Goal: Complete application form

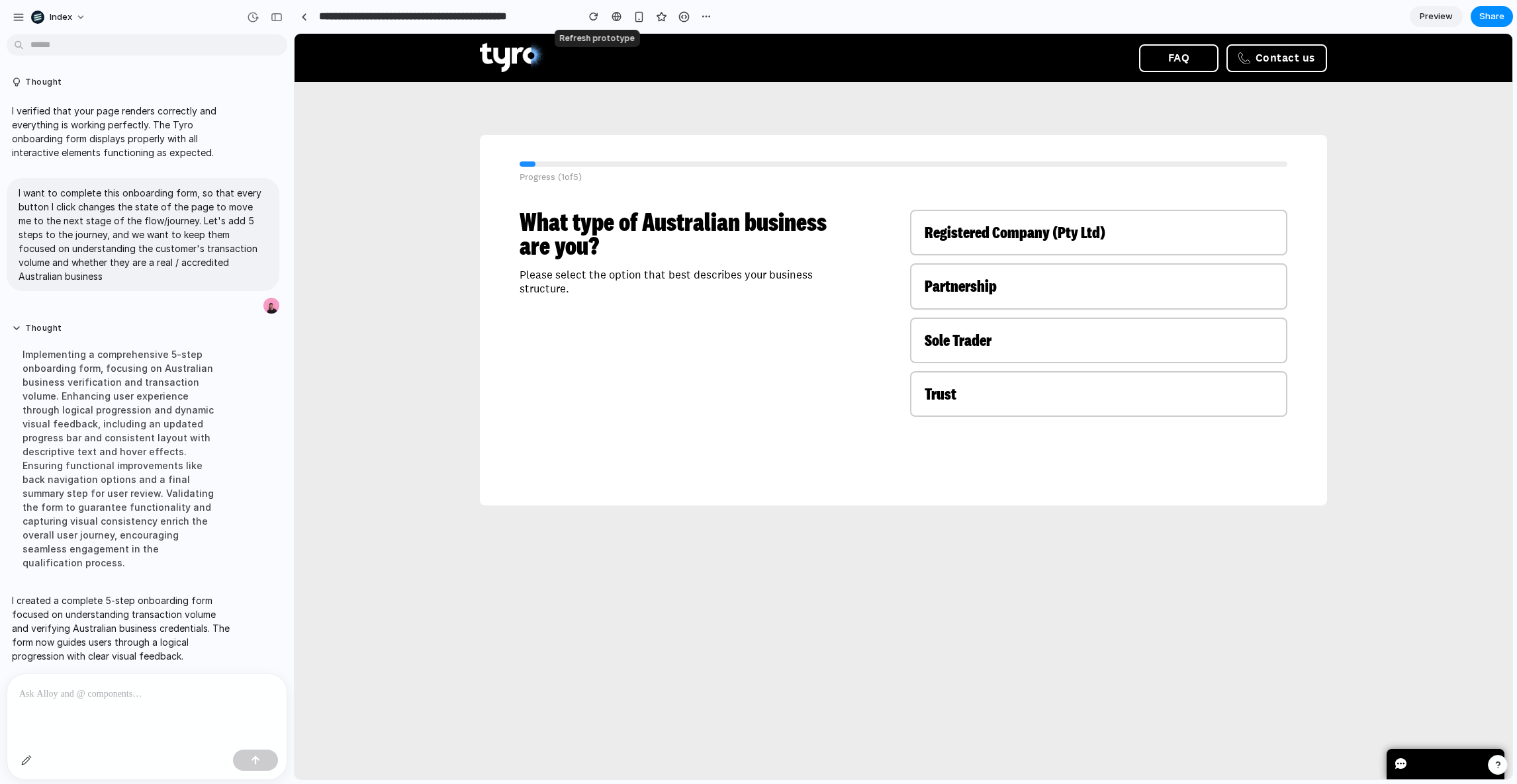
scroll to position [494, 0]
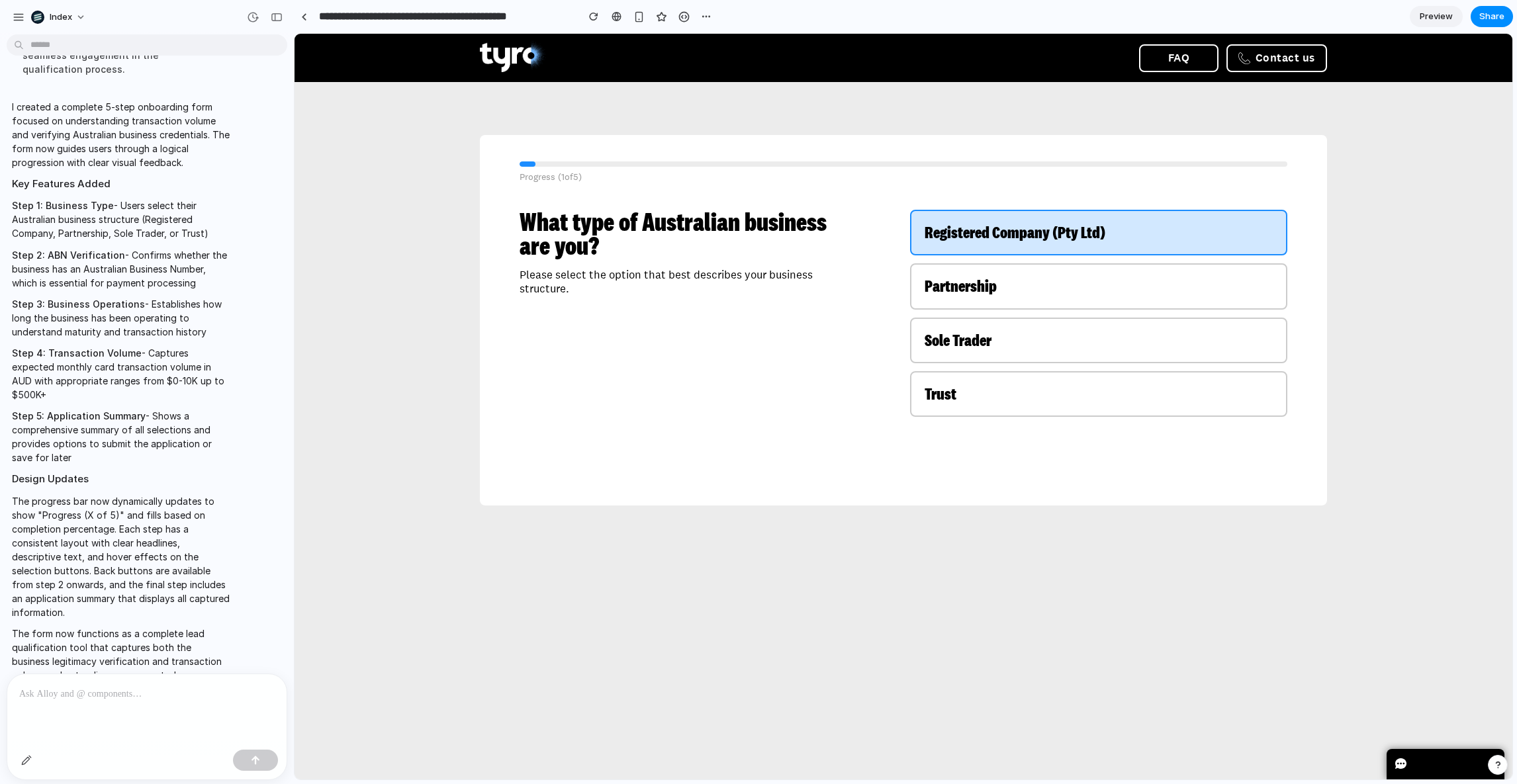
click at [991, 232] on span "Registered Company (Pty Ltd)" at bounding box center [1015, 232] width 181 height 22
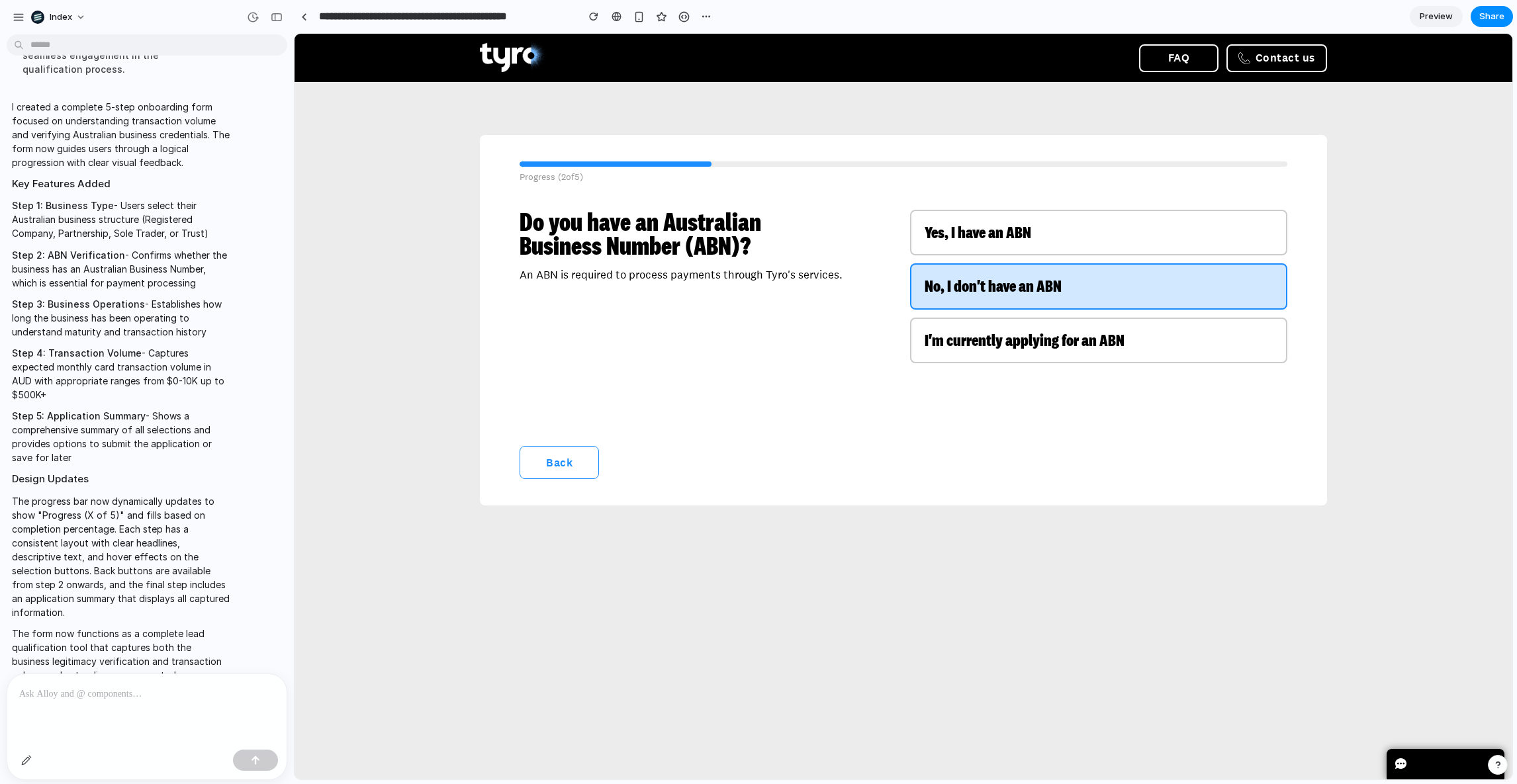
click at [1007, 293] on span "No, I don't have an ABN" at bounding box center [993, 285] width 137 height 22
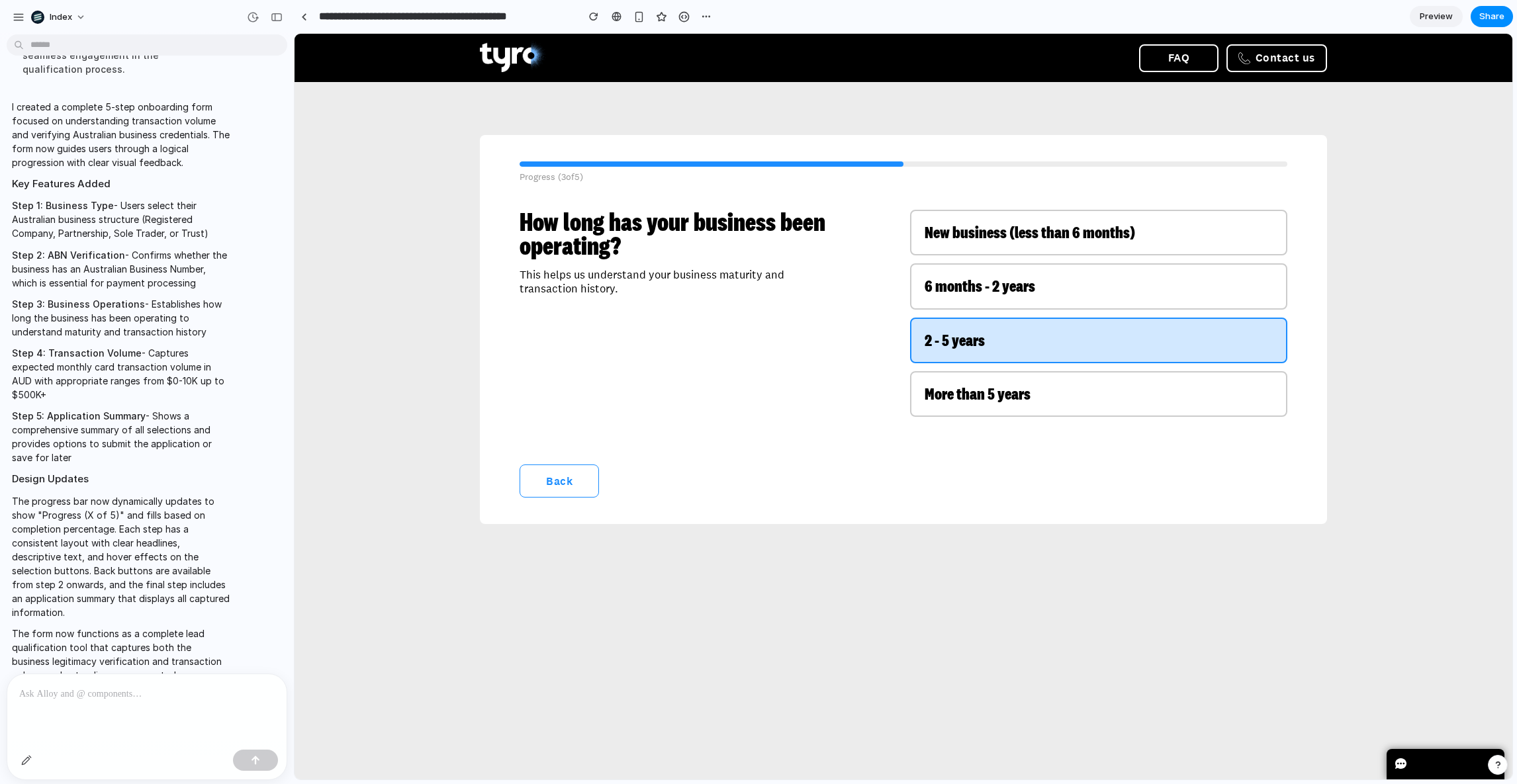
click at [1029, 327] on button "2 - 5 years" at bounding box center [1099, 340] width 378 height 45
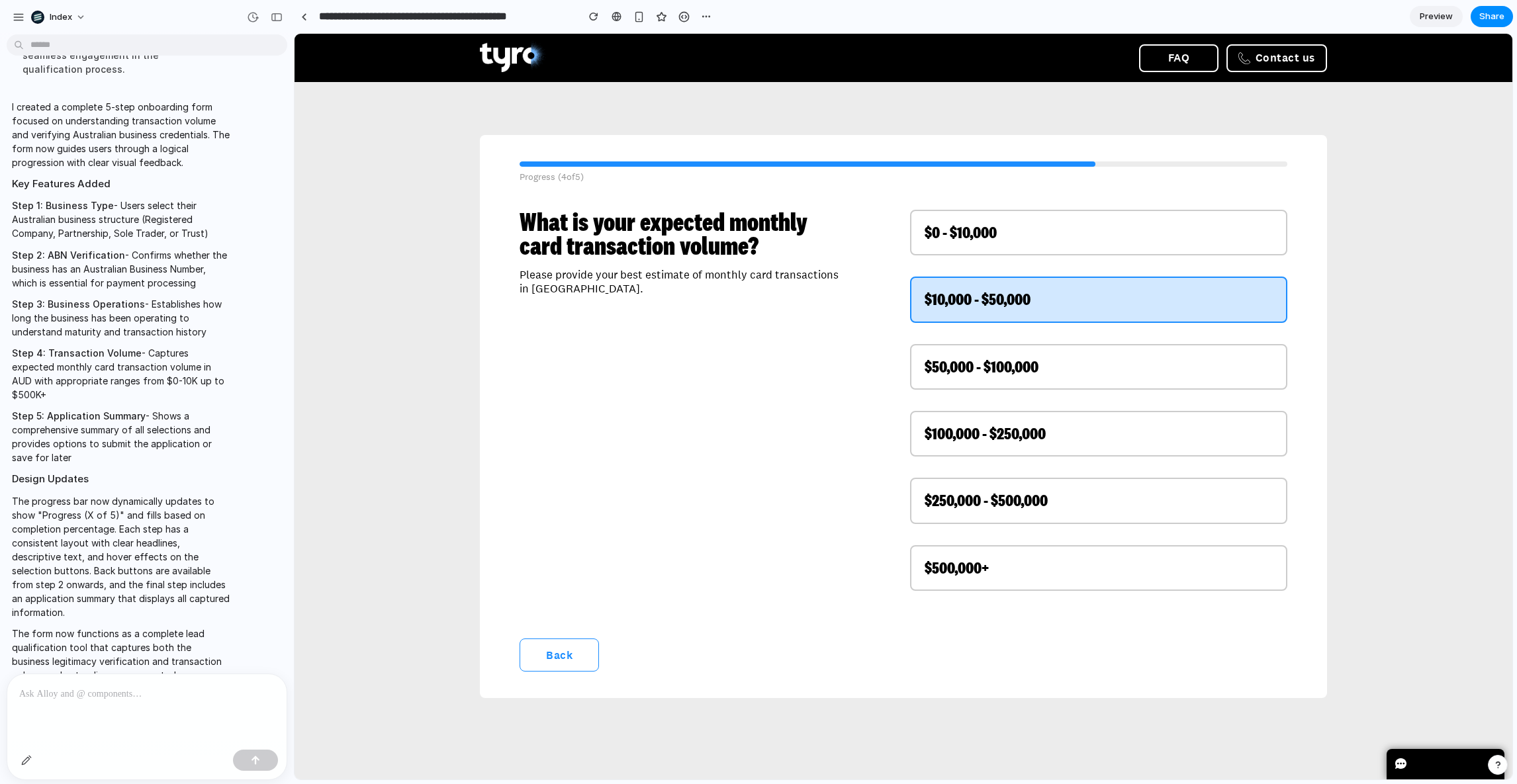
click at [1006, 258] on div "$0 - $10,000 $10,000 - $50,000 $50,000 - $100,000 $100,000 - $250,000 $250,000 …" at bounding box center [1099, 404] width 378 height 389
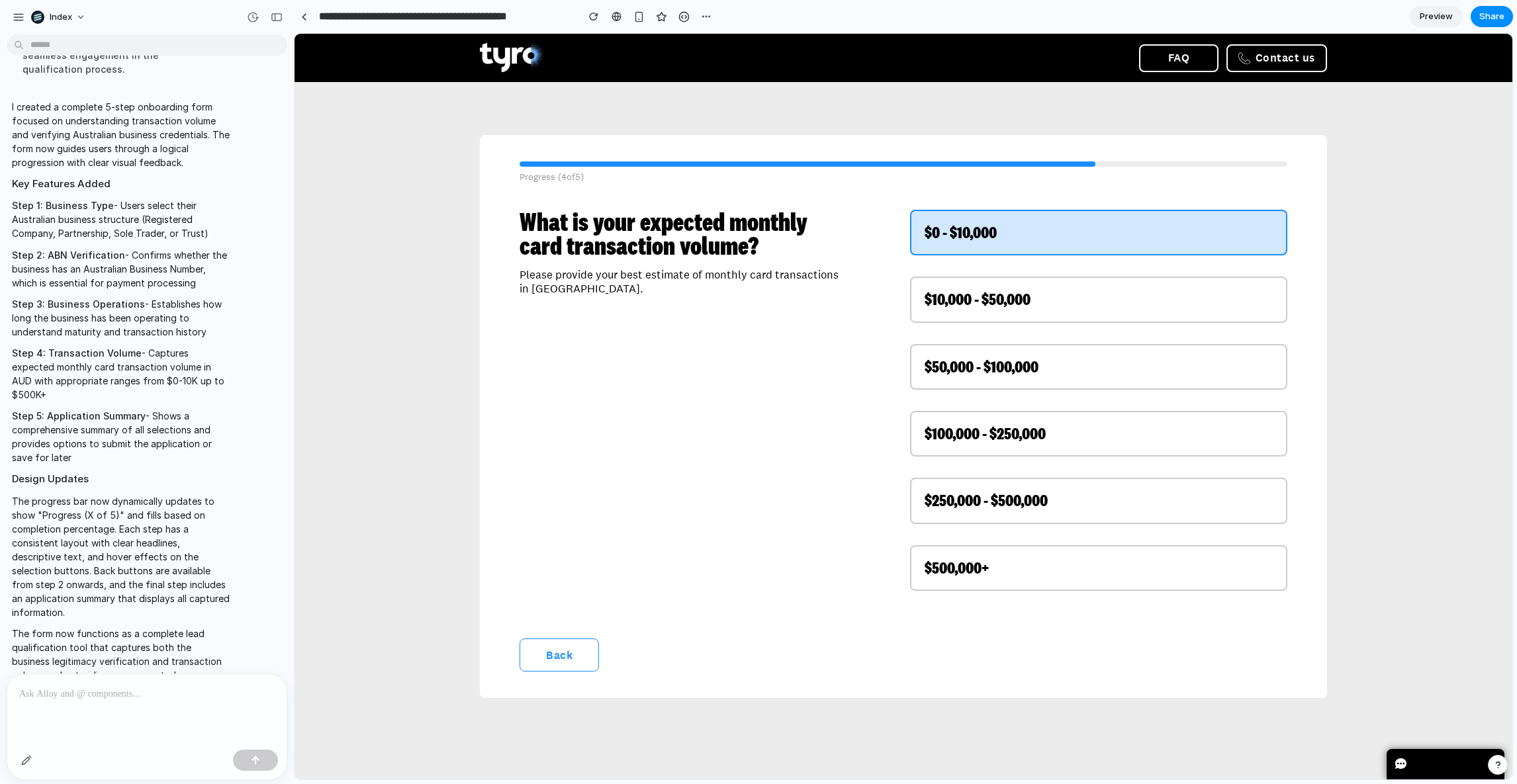
click at [999, 239] on div "$0 - $10,000" at bounding box center [1099, 232] width 348 height 17
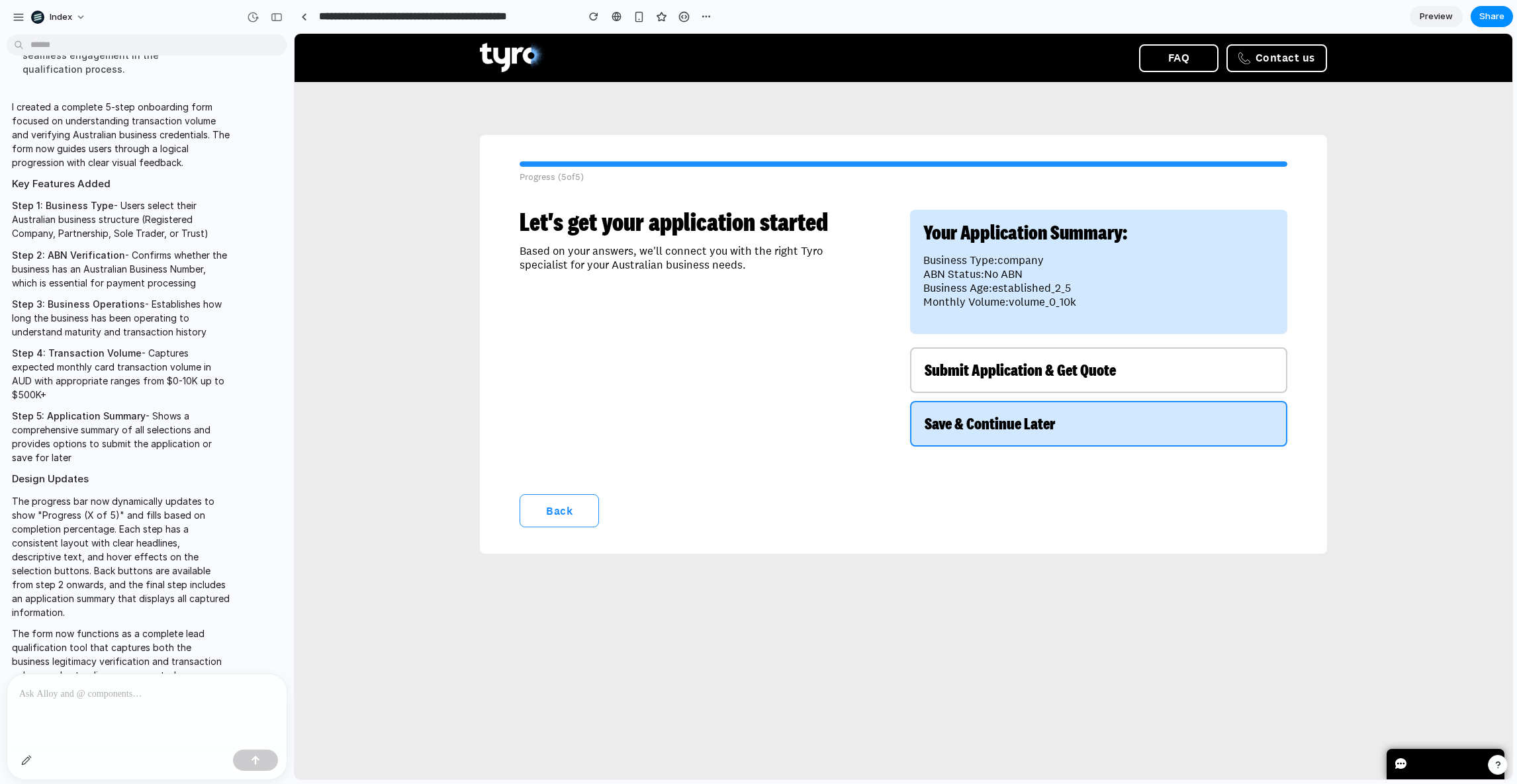
click at [963, 436] on button "Save & Continue Later" at bounding box center [1099, 424] width 378 height 45
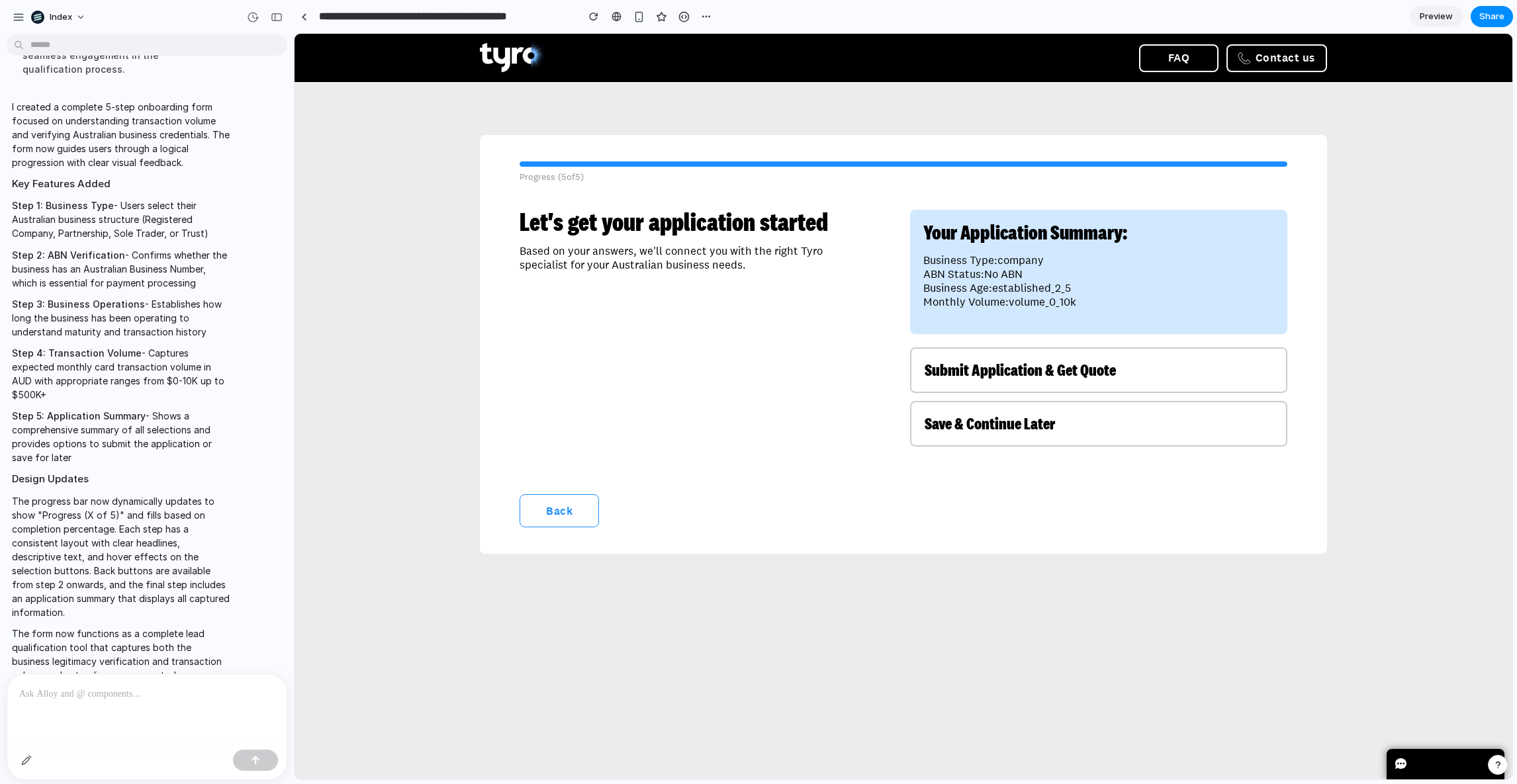
click at [560, 501] on button "Back" at bounding box center [559, 511] width 80 height 33
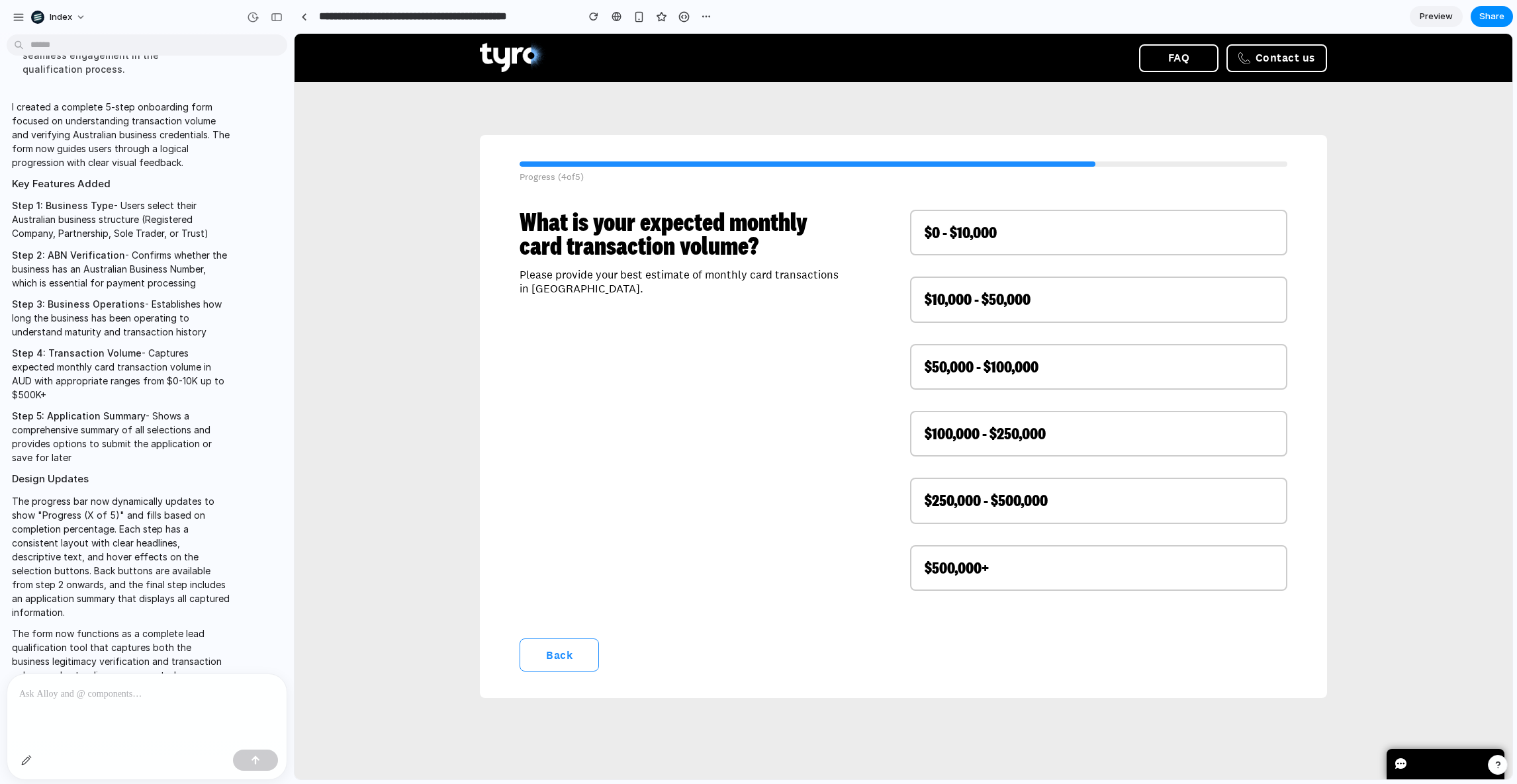
click at [553, 642] on button "Back" at bounding box center [559, 656] width 80 height 33
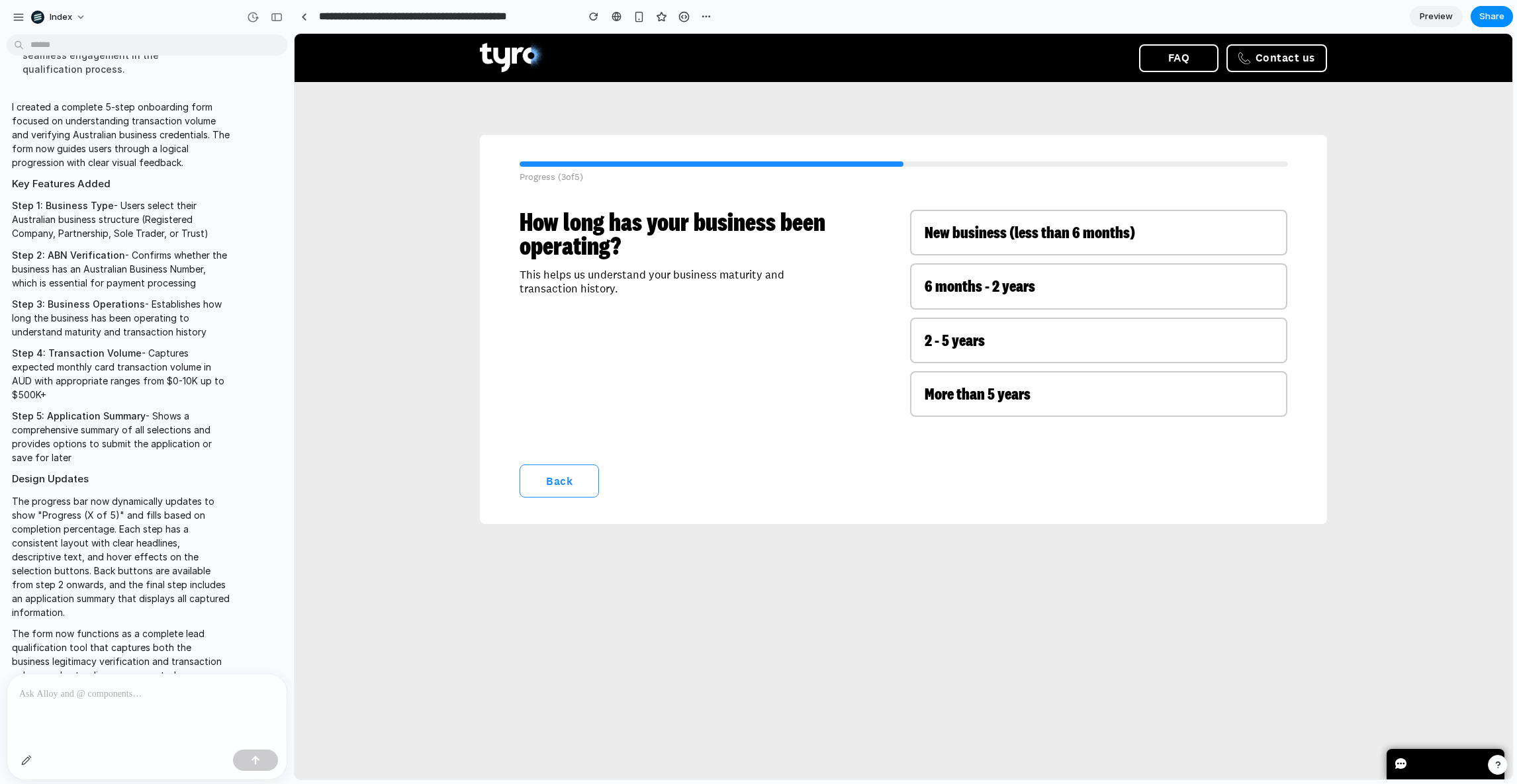
click at [573, 501] on div "Progress ( 3 of 5 ) How long has your business been operating? This helps us un…" at bounding box center [903, 329] width 847 height 389
click at [572, 480] on button "Back" at bounding box center [559, 481] width 80 height 33
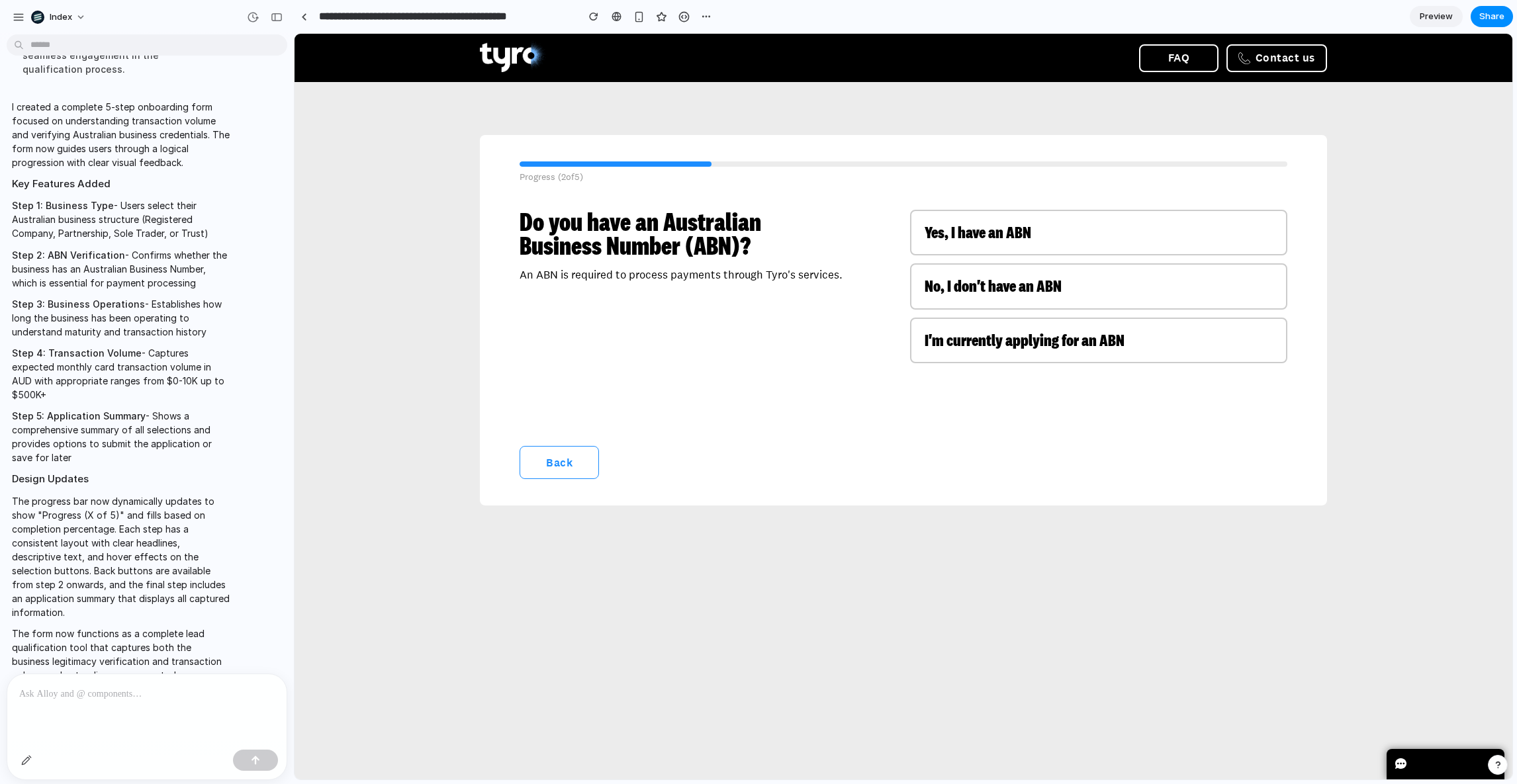
click at [572, 480] on div "Progress ( 2 of 5 ) Do you have an Australian Business Number (ABN)? An ABN is …" at bounding box center [903, 320] width 847 height 371
click at [570, 473] on button "Back" at bounding box center [559, 462] width 80 height 33
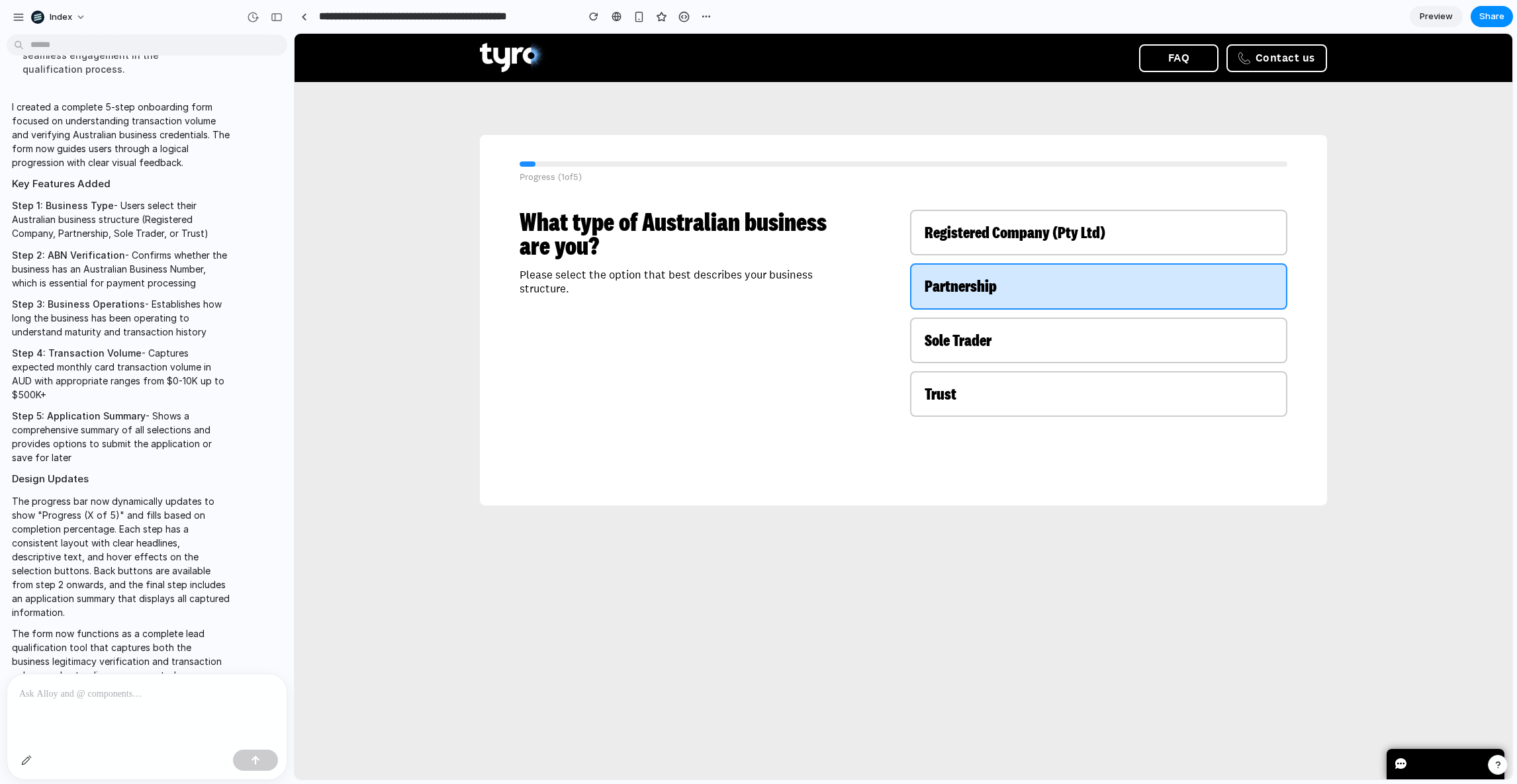
click at [1043, 307] on button "Partnership" at bounding box center [1099, 286] width 378 height 45
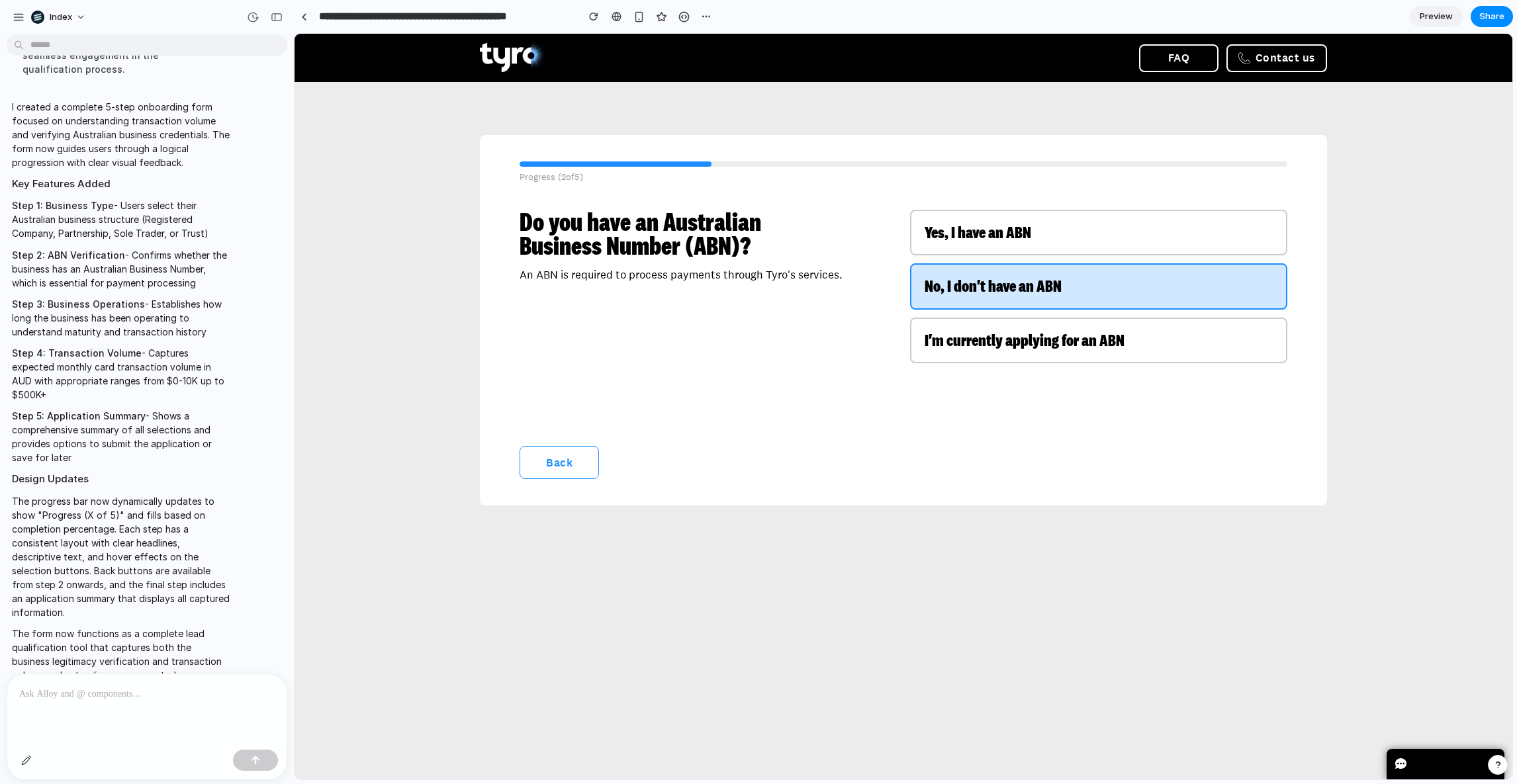
click at [982, 284] on span "No, I don't have an ABN" at bounding box center [993, 285] width 137 height 22
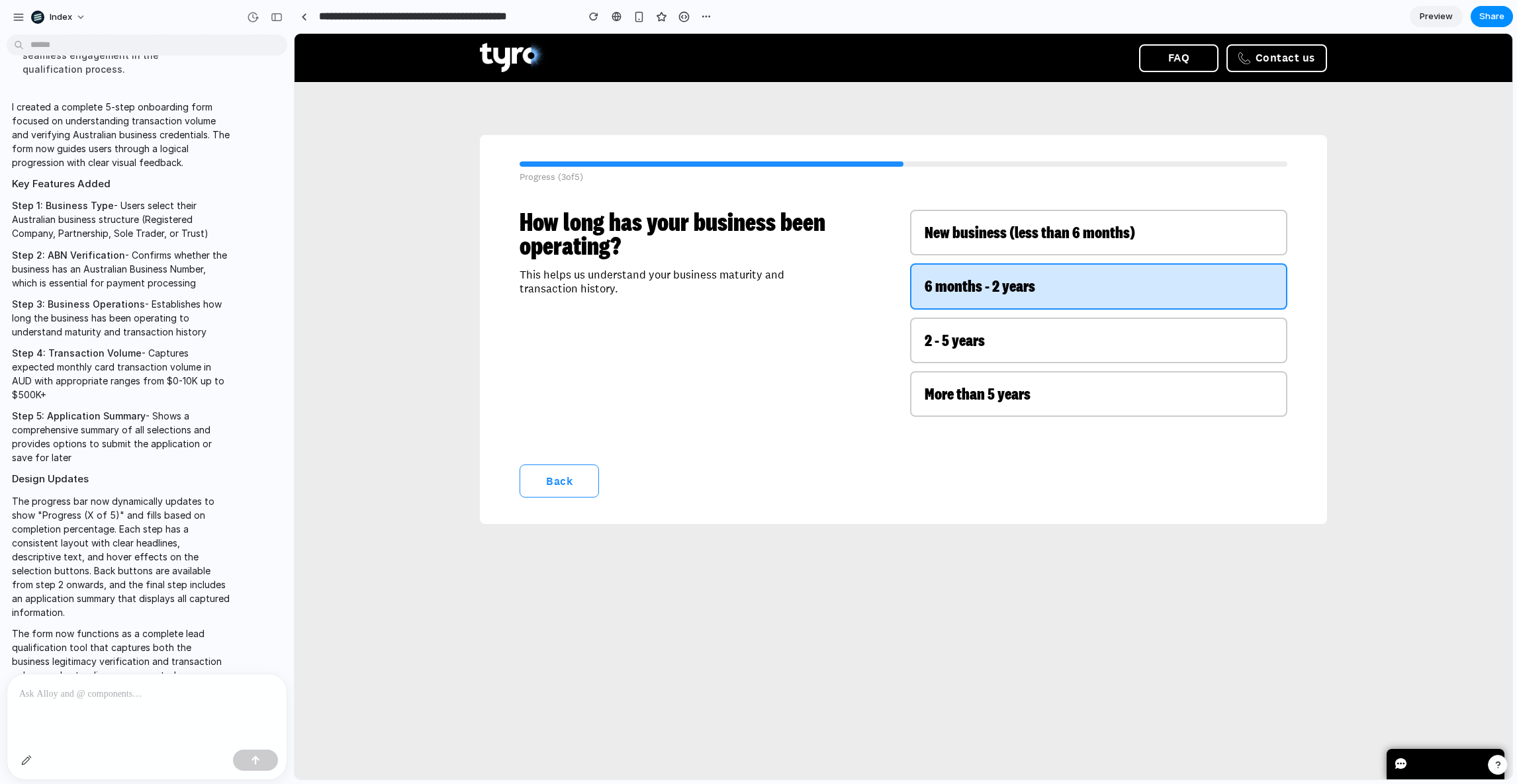
click at [987, 288] on span "6 months - 2 years" at bounding box center [980, 285] width 110 height 22
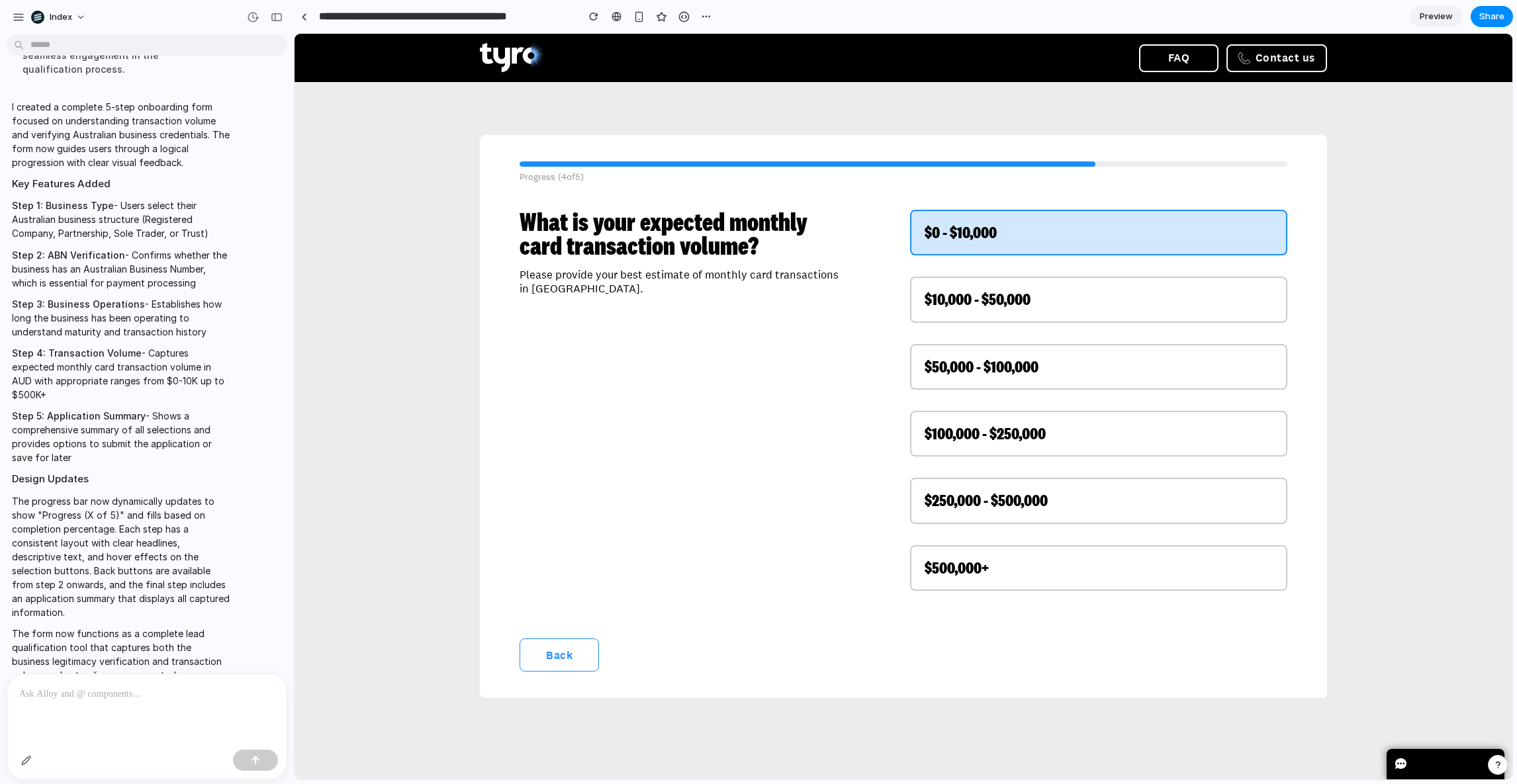
click at [966, 241] on span "$0 - $10,000" at bounding box center [961, 232] width 73 height 22
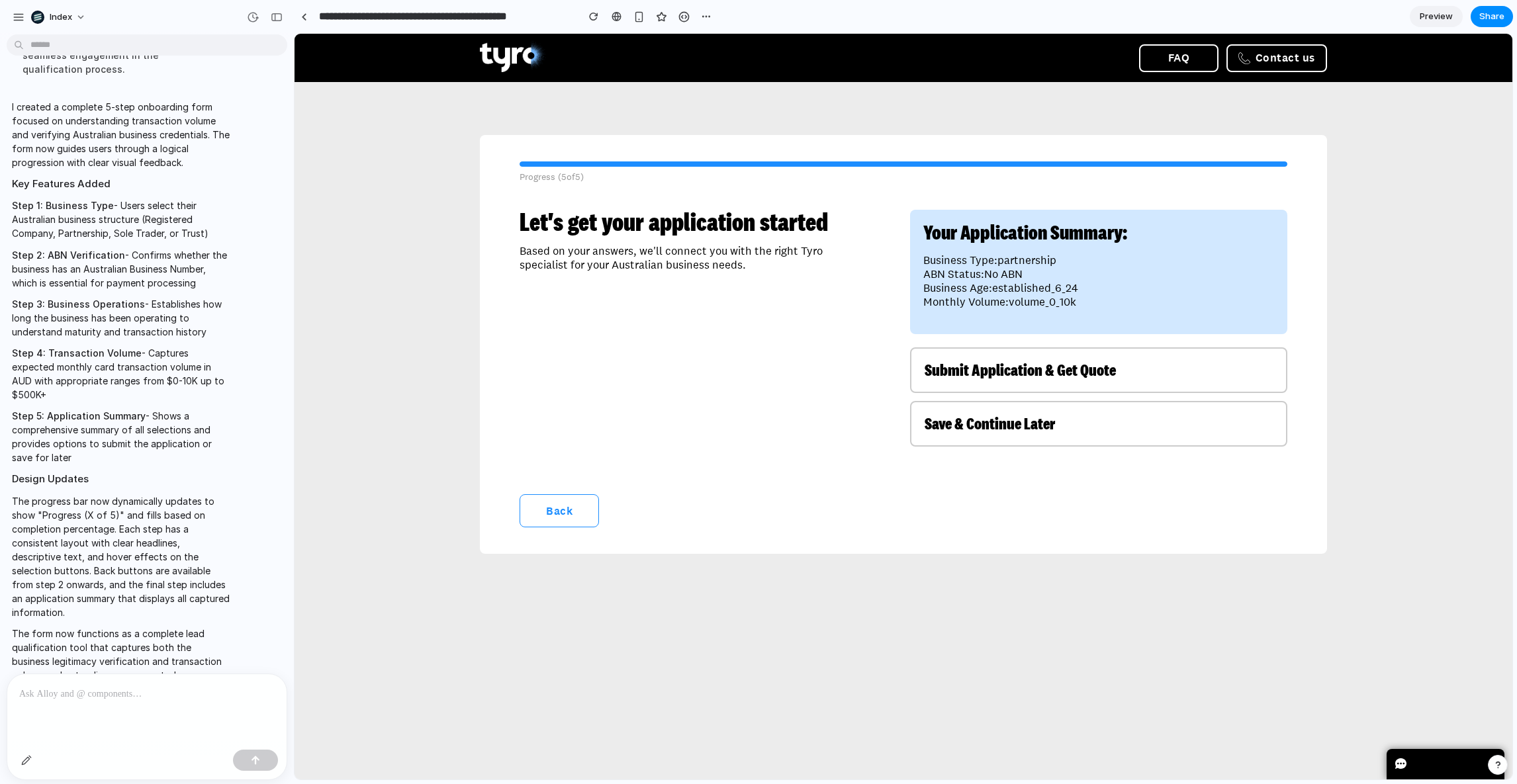
click at [697, 311] on div "Let's get your application started Based on your answers, we'll connect you wit…" at bounding box center [708, 332] width 378 height 246
click at [568, 510] on button "Back" at bounding box center [559, 511] width 80 height 33
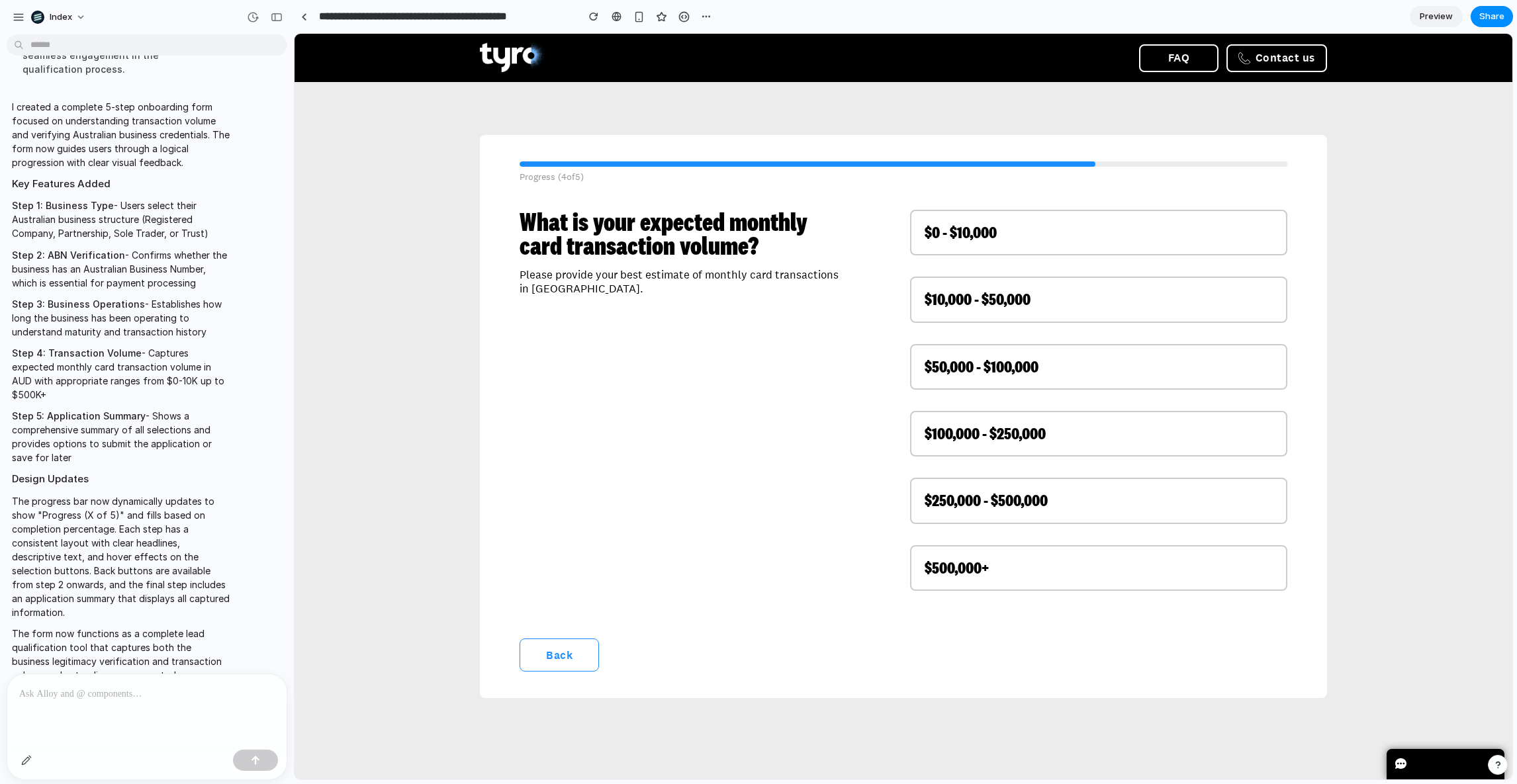
click at [533, 657] on button "Back" at bounding box center [559, 656] width 80 height 33
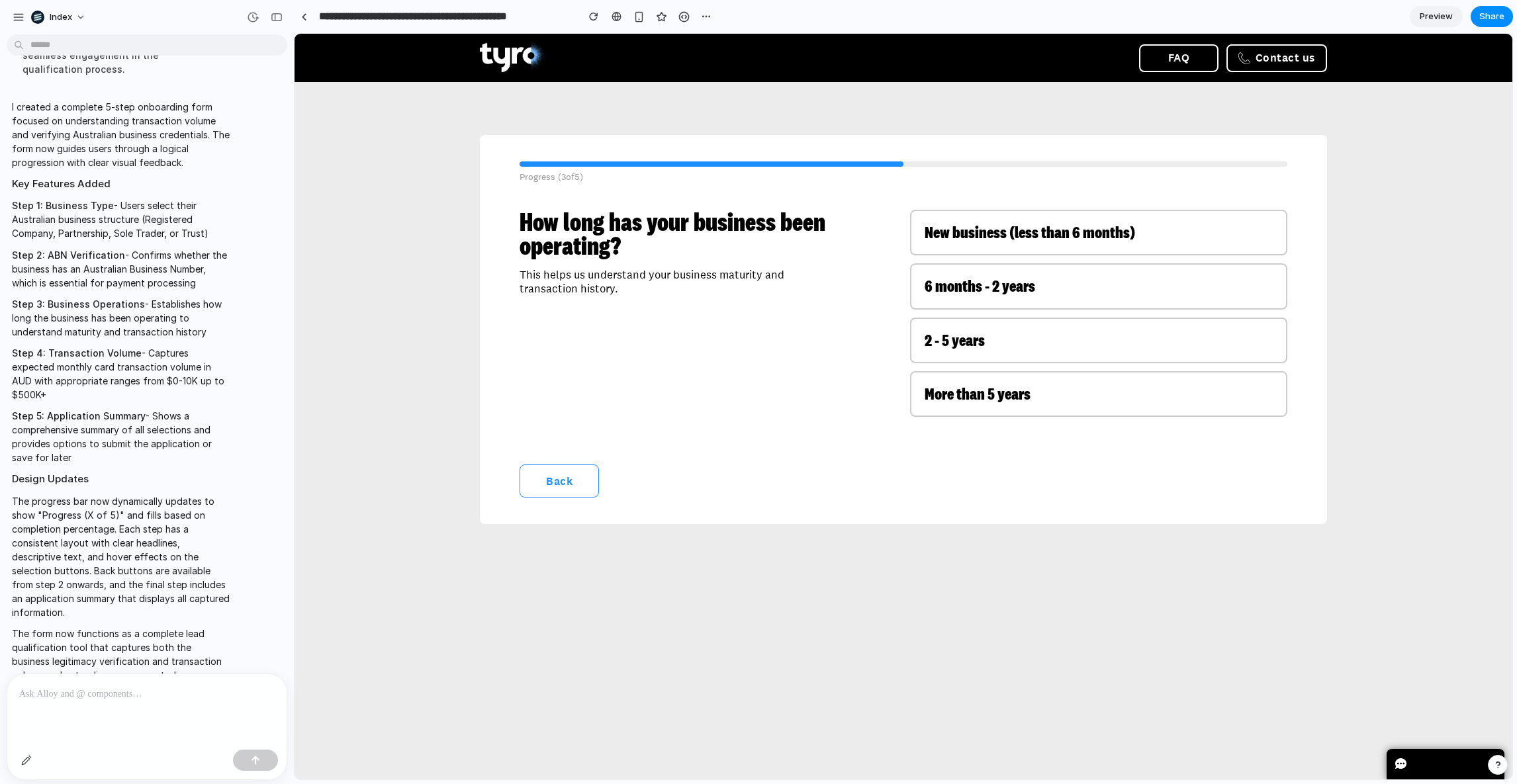
click at [551, 475] on button "Back" at bounding box center [559, 481] width 80 height 33
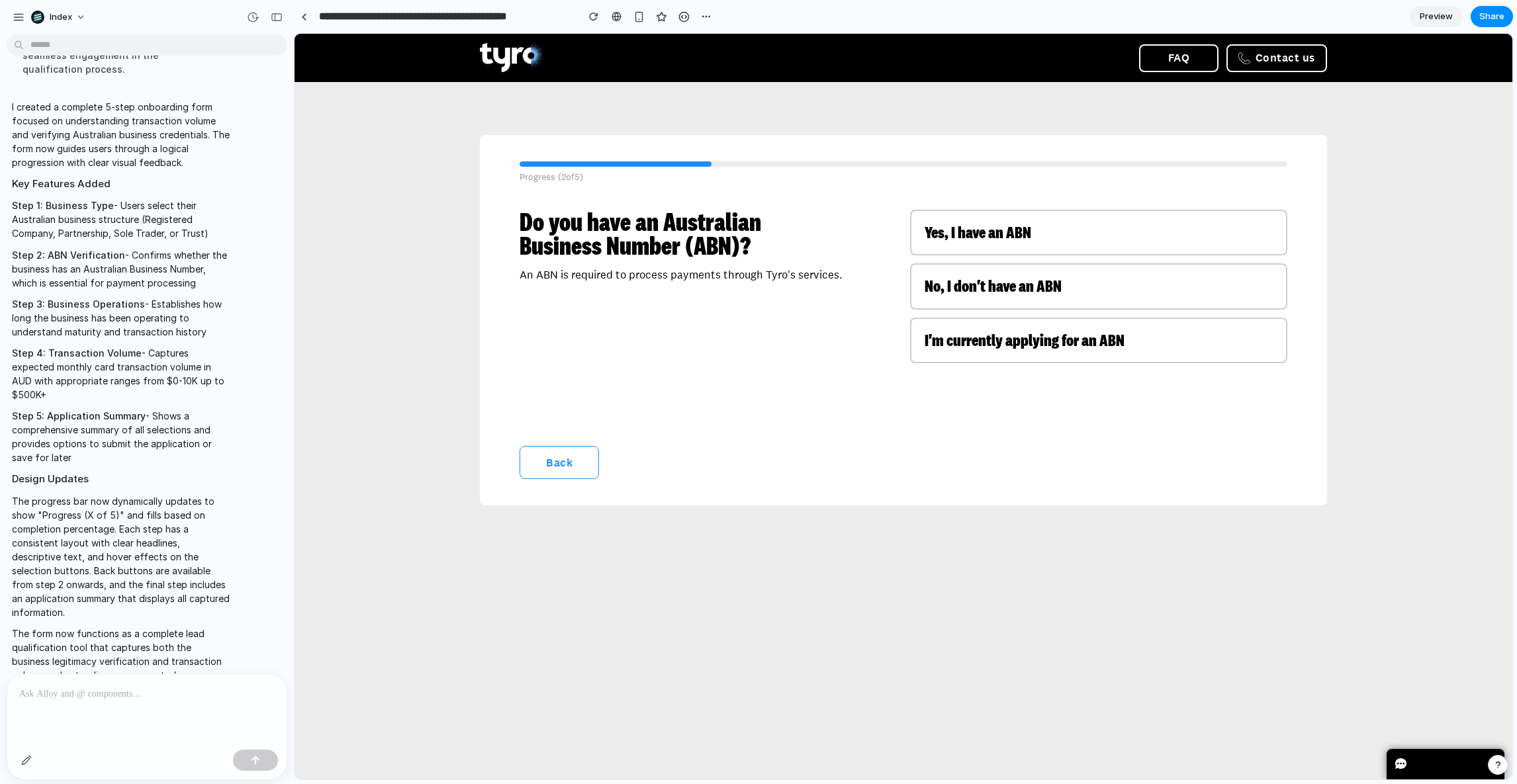
click at [557, 464] on button "Back" at bounding box center [559, 462] width 80 height 33
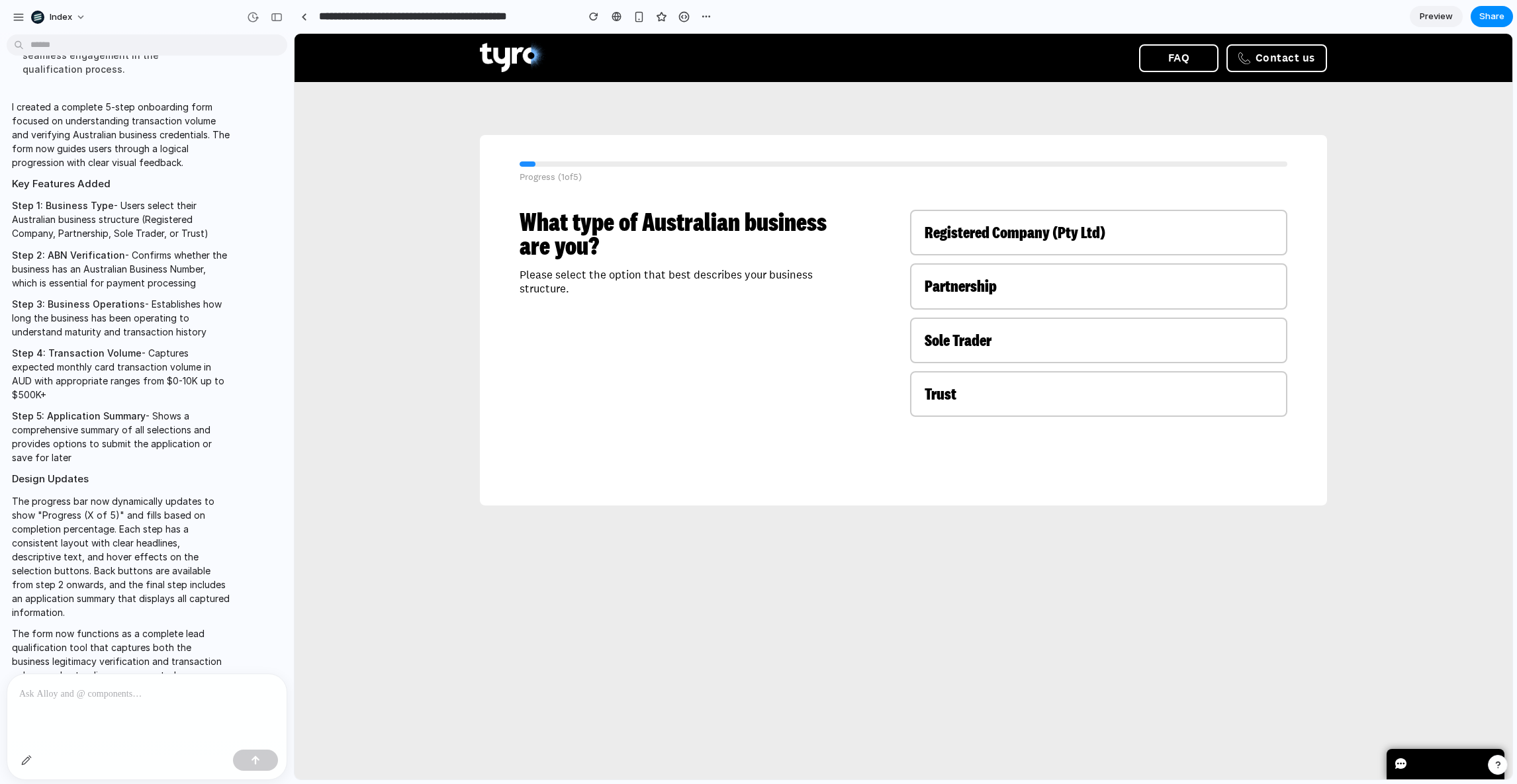
click at [628, 503] on div "Progress ( 1 of 5 ) What type of Australian business are you? Please select the…" at bounding box center [903, 320] width 847 height 371
click at [386, 527] on div "Progress ( 1 of 5 ) What type of Australian business are you? Please select the…" at bounding box center [903, 320] width 1218 height 476
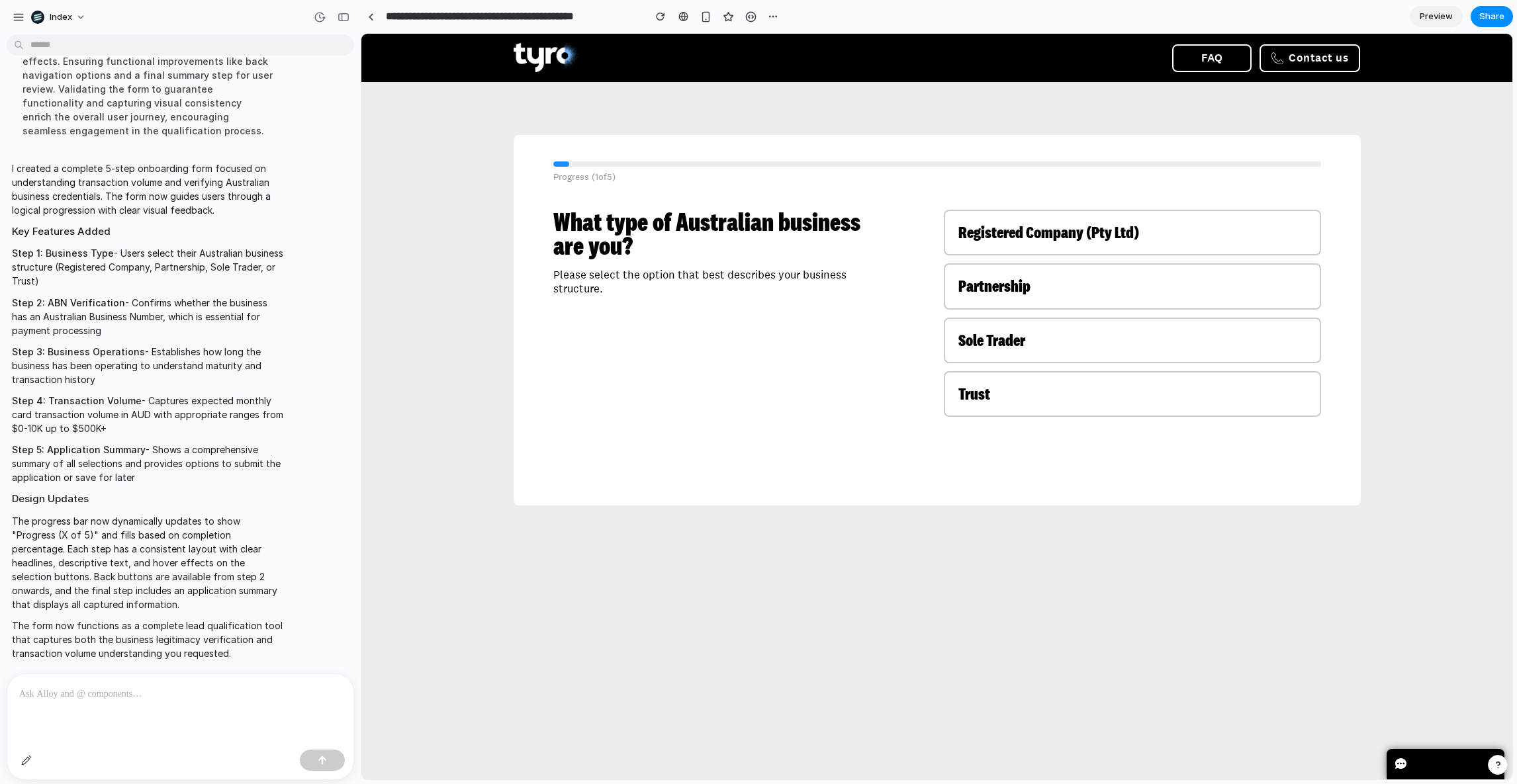
drag, startPoint x: 290, startPoint y: 473, endPoint x: 361, endPoint y: 473, distance: 71.0
click at [319, 15] on div "button" at bounding box center [320, 17] width 12 height 12
click at [191, 169] on div "v2 Current" at bounding box center [758, 392] width 1517 height 784
